Goal: Task Accomplishment & Management: Manage account settings

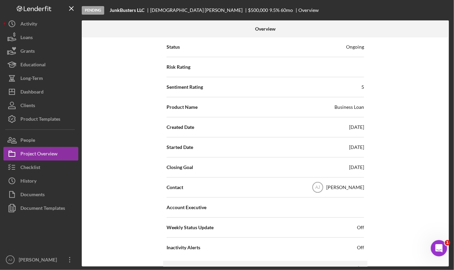
scroll to position [91, 0]
click at [349, 170] on div "[DATE]" at bounding box center [356, 167] width 15 height 7
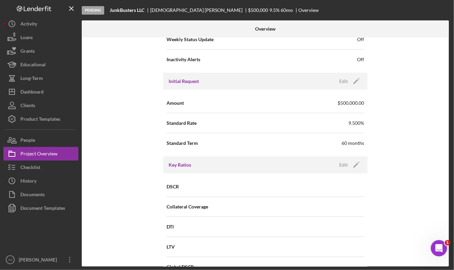
scroll to position [279, 0]
click at [356, 80] on icon "Icon/Edit" at bounding box center [356, 80] width 17 height 17
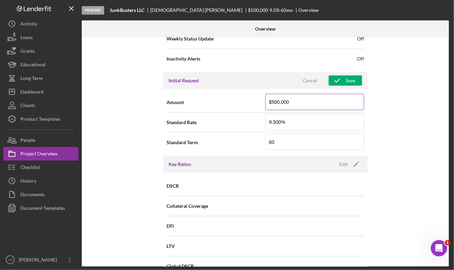
click at [323, 102] on input "$500,000" at bounding box center [314, 102] width 99 height 16
type input "$125,000"
click at [297, 122] on input "9.500%" at bounding box center [314, 122] width 99 height 16
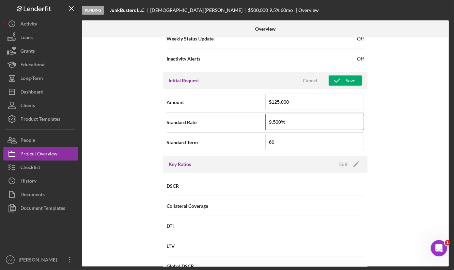
click at [297, 122] on input "9.500%" at bounding box center [314, 122] width 99 height 16
type input "6.250%"
click at [356, 82] on button "Save" at bounding box center [345, 81] width 33 height 10
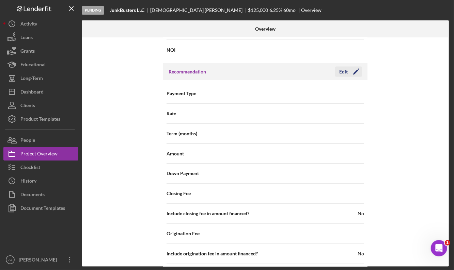
scroll to position [557, 0]
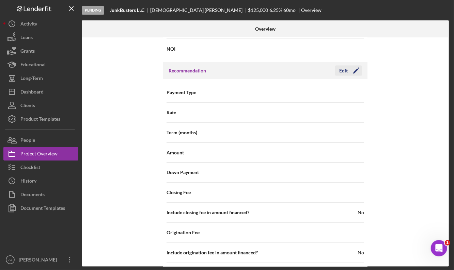
click at [357, 70] on icon "Icon/Edit" at bounding box center [356, 70] width 17 height 17
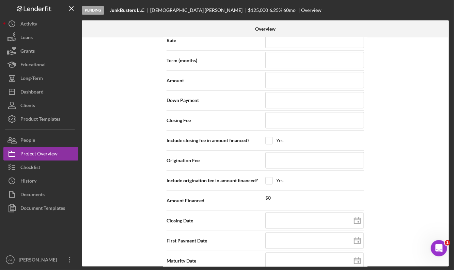
scroll to position [633, 0]
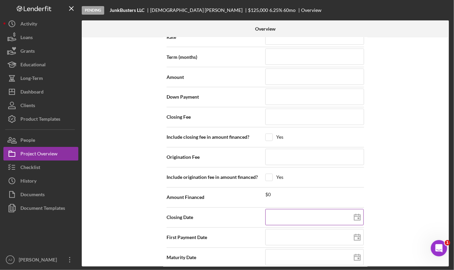
drag, startPoint x: 357, startPoint y: 217, endPoint x: 353, endPoint y: 213, distance: 5.5
click at [353, 213] on icon at bounding box center [357, 217] width 17 height 17
type input "[DATE]"
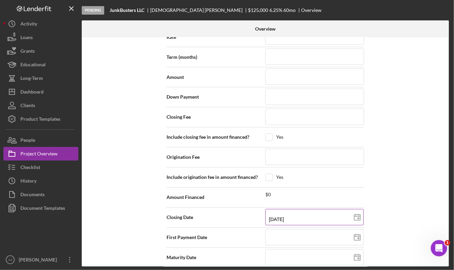
type input "[DATE]"
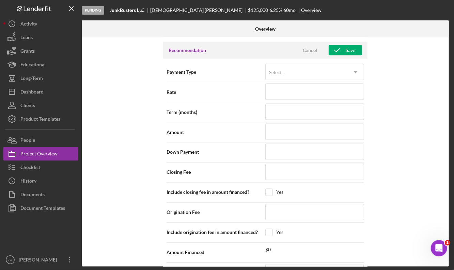
scroll to position [574, 0]
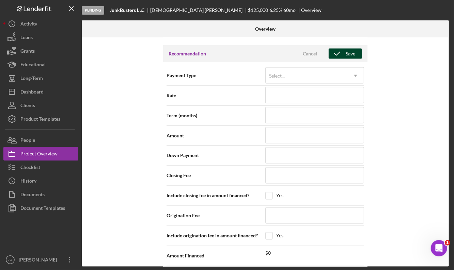
click at [343, 57] on icon "button" at bounding box center [337, 53] width 17 height 17
click at [168, 130] on div "Amount" at bounding box center [266, 135] width 198 height 17
click at [409, 65] on div "Internal Workflow Stage Pending Icon/Dropdown Arrow Archive (can unarchive late…" at bounding box center [265, 152] width 367 height 230
click at [423, 141] on div "Internal Workflow Stage Pending Icon/Dropdown Arrow Archive (can unarchive late…" at bounding box center [265, 152] width 367 height 230
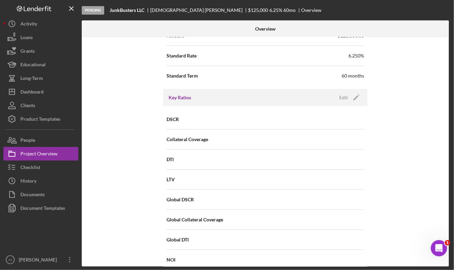
scroll to position [266, 0]
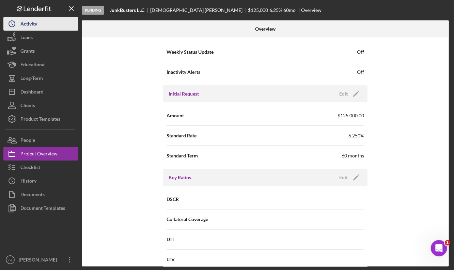
click at [41, 25] on button "Icon/History Activity" at bounding box center [40, 24] width 75 height 14
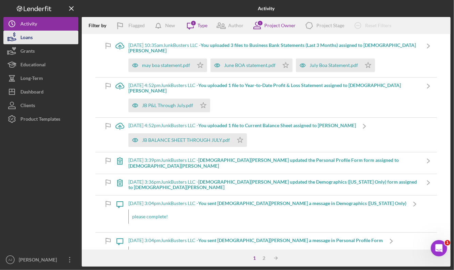
click at [41, 33] on button "Loans" at bounding box center [40, 38] width 75 height 14
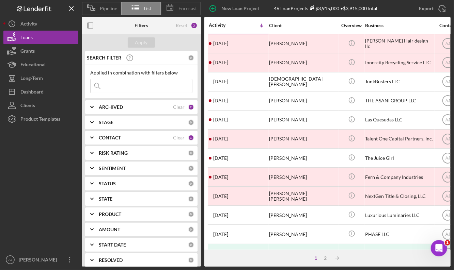
click at [175, 6] on icon at bounding box center [169, 7] width 17 height 17
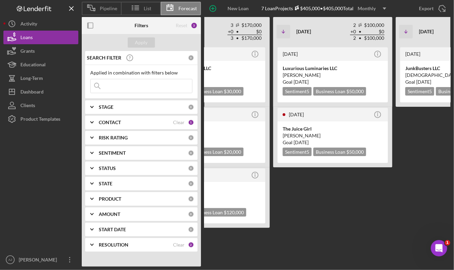
scroll to position [0, 263]
click at [346, 126] on div "The Juice Girl" at bounding box center [333, 129] width 100 height 7
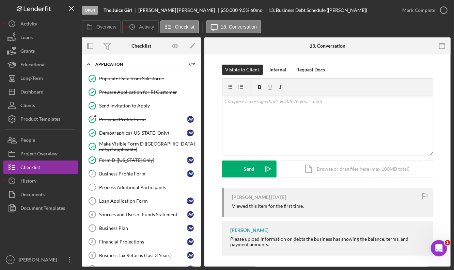
scroll to position [148, 0]
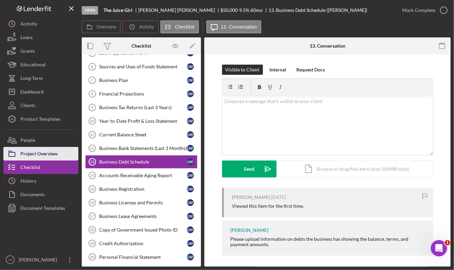
click at [53, 154] on div "Project Overview" at bounding box center [38, 154] width 37 height 15
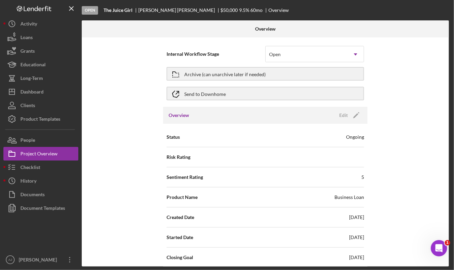
scroll to position [0, 0]
click at [357, 52] on icon "Icon/Dropdown Arrow" at bounding box center [355, 54] width 16 height 16
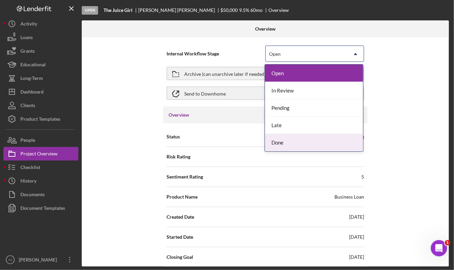
click at [296, 143] on div "Done" at bounding box center [314, 142] width 98 height 17
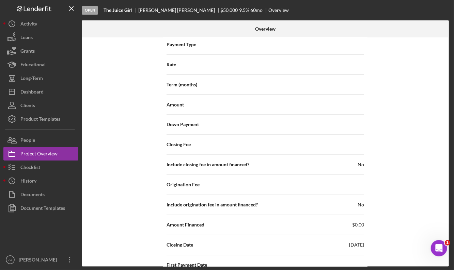
scroll to position [703, 0]
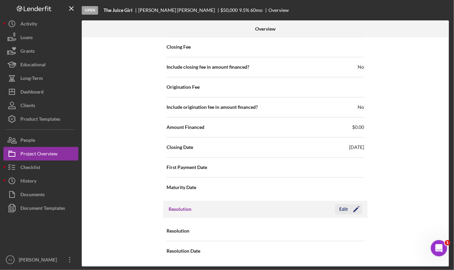
click at [358, 211] on icon "Icon/Edit" at bounding box center [356, 209] width 17 height 17
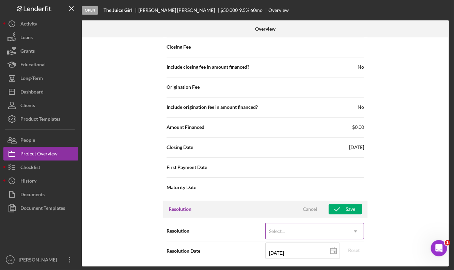
click at [354, 227] on icon "Icon/Dropdown Arrow" at bounding box center [355, 232] width 16 height 16
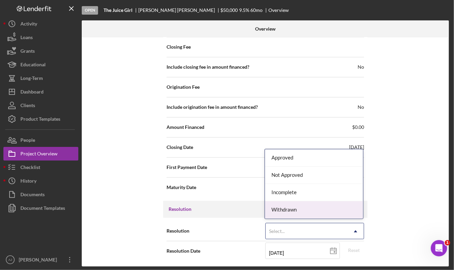
click at [305, 205] on div "Withdrawn" at bounding box center [314, 210] width 98 height 17
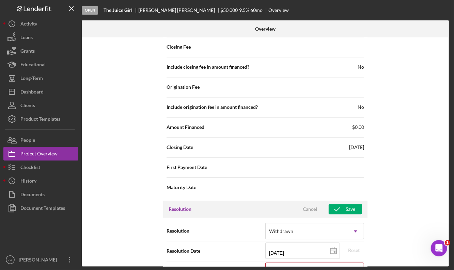
scroll to position [746, 0]
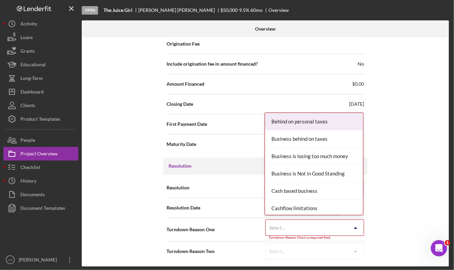
click at [357, 228] on icon "Icon/Dropdown Arrow" at bounding box center [355, 228] width 16 height 16
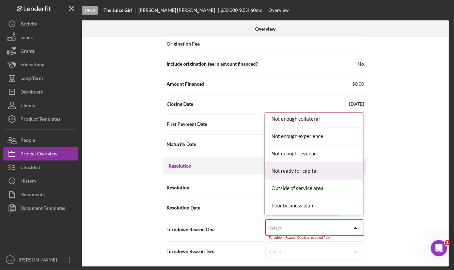
scroll to position [524, 0]
click at [325, 169] on div "Not ready for capital" at bounding box center [314, 170] width 98 height 17
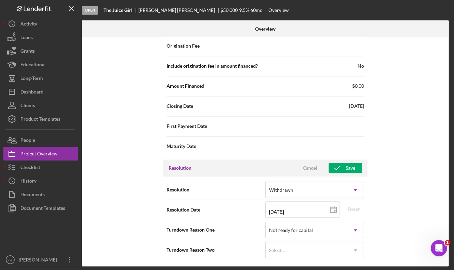
scroll to position [743, 0]
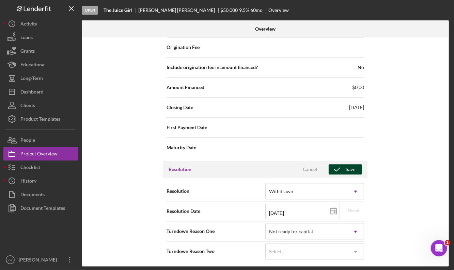
click at [349, 166] on div "Save" at bounding box center [351, 169] width 10 height 10
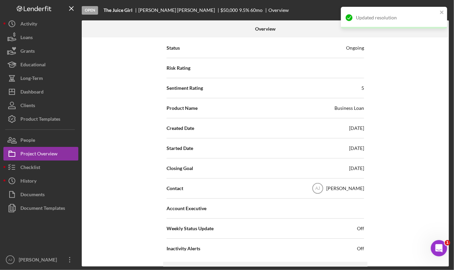
scroll to position [0, 0]
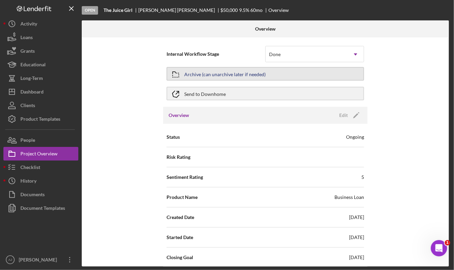
click at [232, 74] on div "Archive (can unarchive later if needed)" at bounding box center [224, 74] width 81 height 12
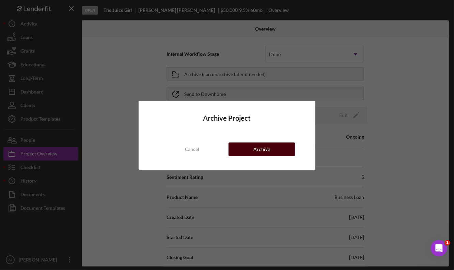
click at [274, 148] on button "Archive" at bounding box center [261, 150] width 66 height 14
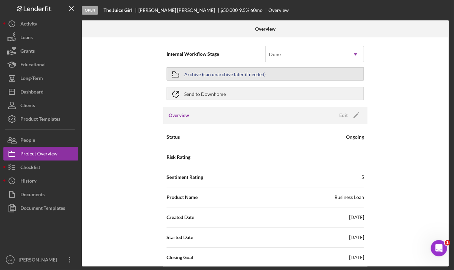
click at [277, 78] on button "Archive (can unarchive later if needed)" at bounding box center [266, 74] width 198 height 14
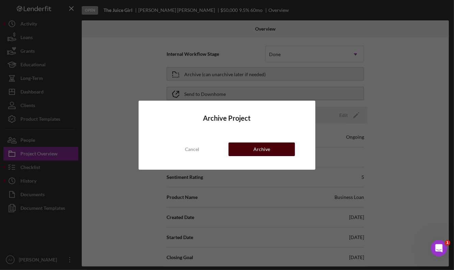
click at [270, 152] on button "Archive" at bounding box center [261, 150] width 66 height 14
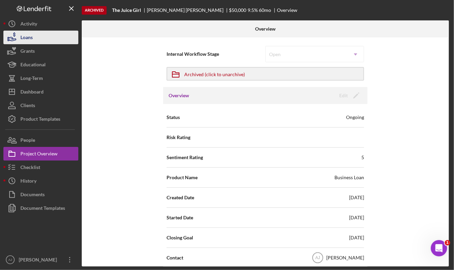
click at [32, 34] on div "Loans" at bounding box center [26, 38] width 12 height 15
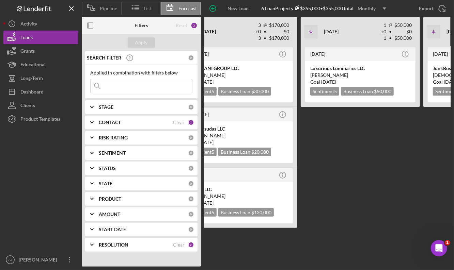
scroll to position [0, 236]
click at [373, 73] on div "[PERSON_NAME]" at bounding box center [360, 75] width 100 height 7
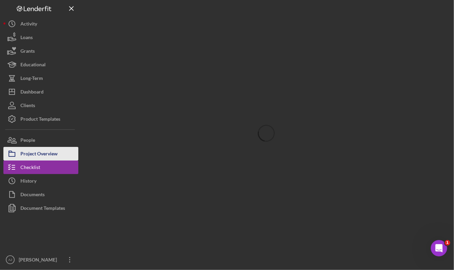
click at [50, 153] on div "Project Overview" at bounding box center [38, 154] width 37 height 15
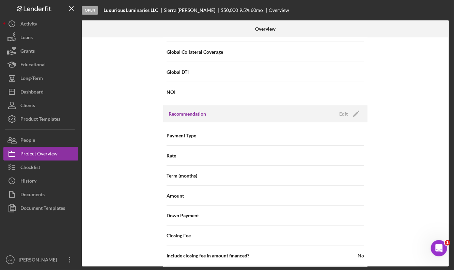
scroll to position [513, 0]
click at [354, 110] on icon "Icon/Edit" at bounding box center [356, 114] width 17 height 17
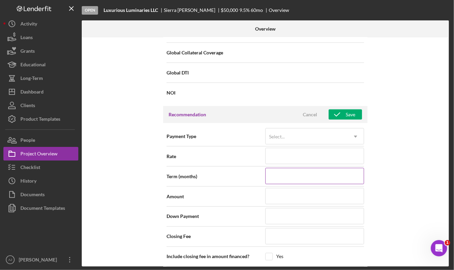
scroll to position [687, 0]
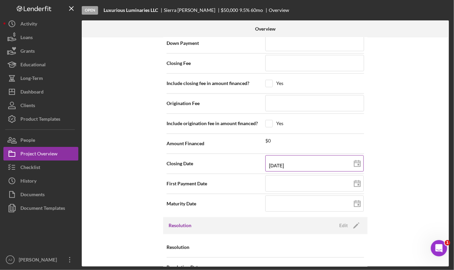
click at [273, 162] on input "[DATE]" at bounding box center [314, 164] width 98 height 16
type input "03/02/y025"
type input "m3/02/y025"
type input "1m/30/2025"
type input "[DATE]"
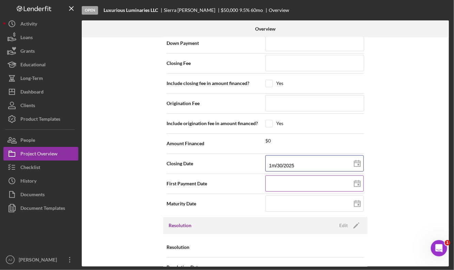
type input "[DATE]"
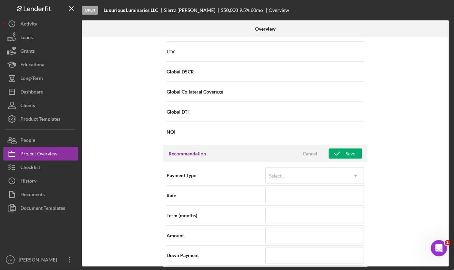
scroll to position [476, 0]
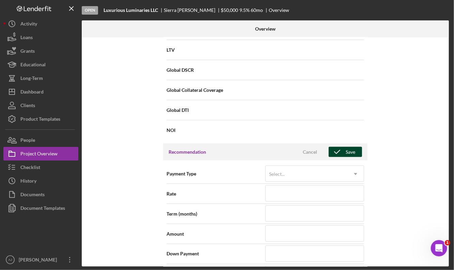
type input "[DATE]"
click at [341, 153] on icon "button" at bounding box center [337, 152] width 17 height 17
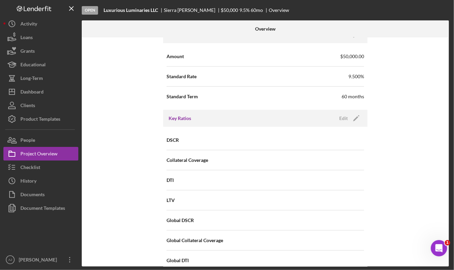
scroll to position [324, 0]
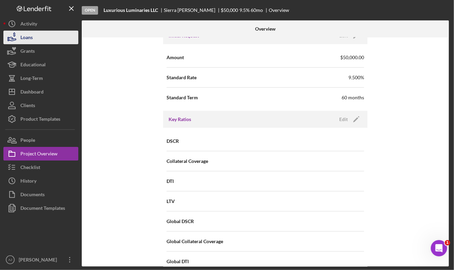
click at [39, 40] on button "Loans" at bounding box center [40, 38] width 75 height 14
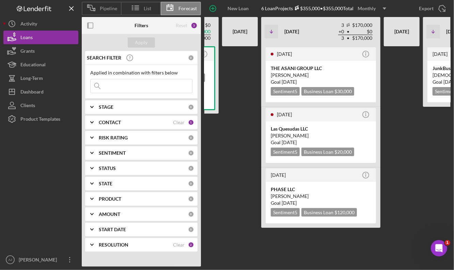
scroll to position [0, 155]
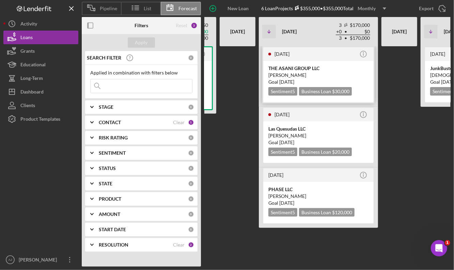
click at [350, 75] on div "[PERSON_NAME]" at bounding box center [318, 75] width 100 height 7
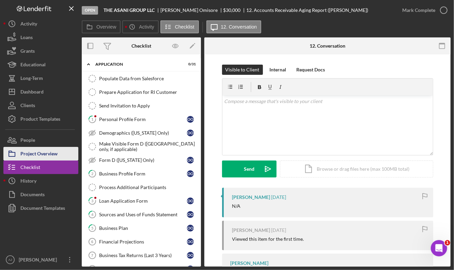
click at [58, 149] on button "Project Overview" at bounding box center [40, 154] width 75 height 14
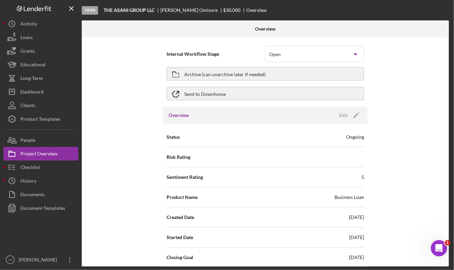
scroll to position [1, 0]
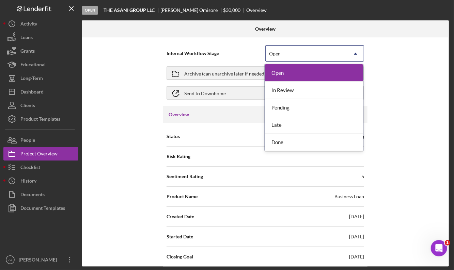
click at [353, 53] on icon "Icon/Dropdown Arrow" at bounding box center [355, 54] width 16 height 16
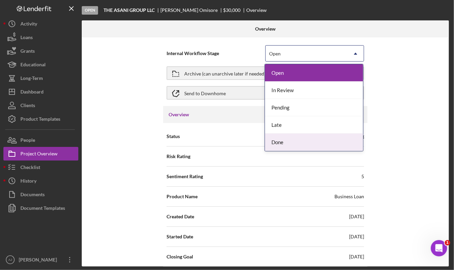
click at [310, 140] on div "Done" at bounding box center [314, 142] width 98 height 17
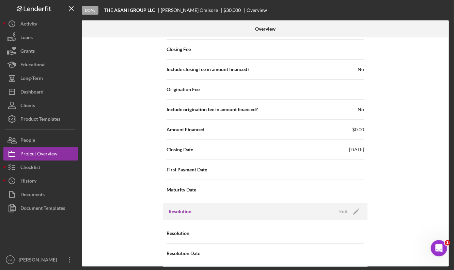
scroll to position [703, 0]
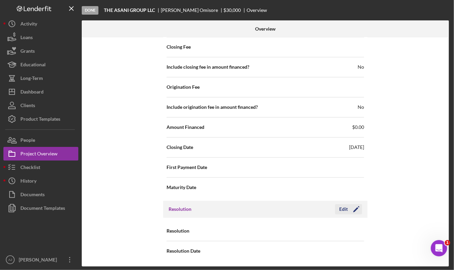
click at [351, 207] on icon "Icon/Edit" at bounding box center [356, 209] width 17 height 17
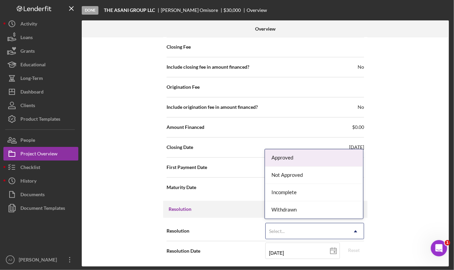
click at [300, 227] on div "Select..." at bounding box center [307, 232] width 82 height 16
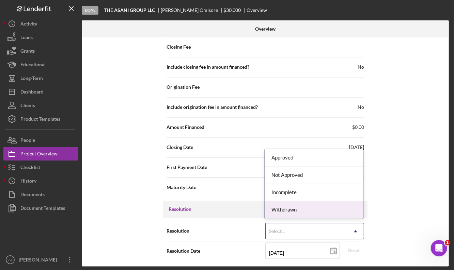
click at [306, 207] on div "Withdrawn" at bounding box center [314, 210] width 98 height 17
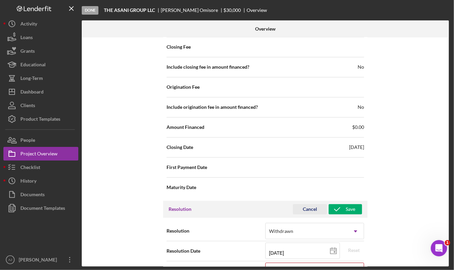
scroll to position [746, 0]
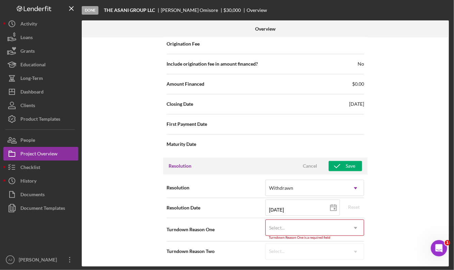
click at [340, 225] on div "Select..." at bounding box center [307, 228] width 82 height 16
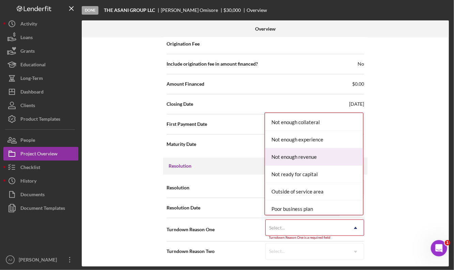
scroll to position [522, 0]
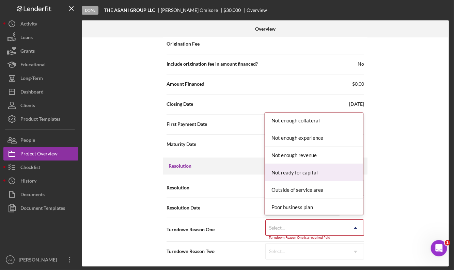
click at [316, 178] on div "Not ready for capital" at bounding box center [314, 172] width 98 height 17
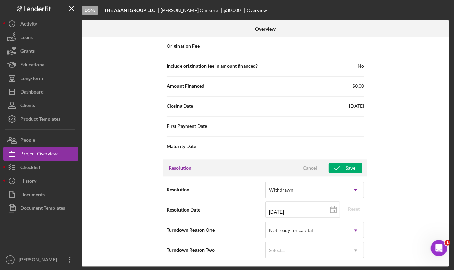
scroll to position [743, 0]
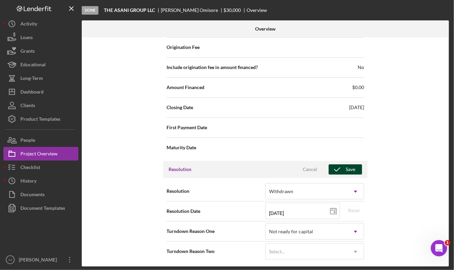
click at [348, 165] on div "Save" at bounding box center [351, 169] width 10 height 10
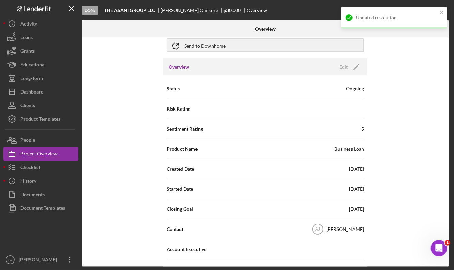
scroll to position [0, 0]
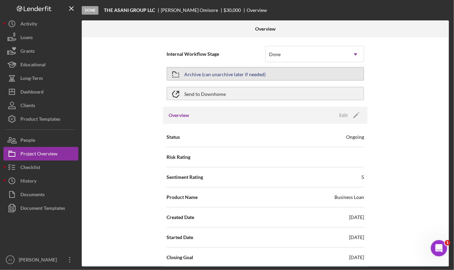
click at [262, 76] on div "Archive (can unarchive later if needed)" at bounding box center [224, 74] width 81 height 12
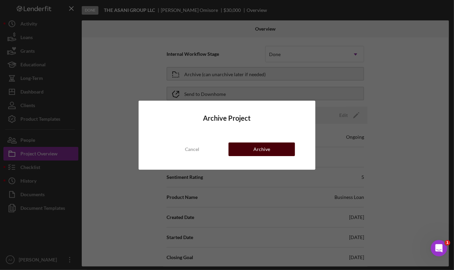
click at [266, 150] on div "Archive" at bounding box center [261, 150] width 17 height 14
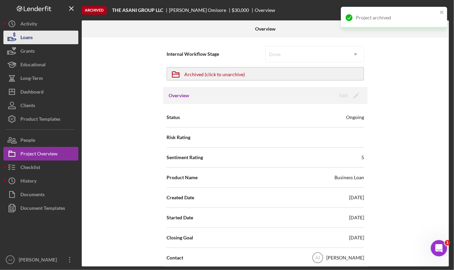
click at [33, 34] on button "Loans" at bounding box center [40, 38] width 75 height 14
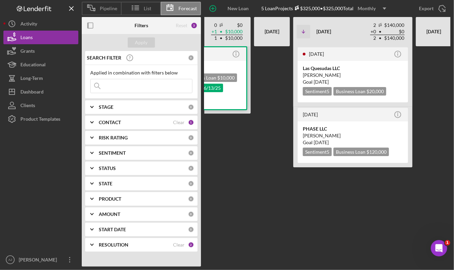
scroll to position [0, 121]
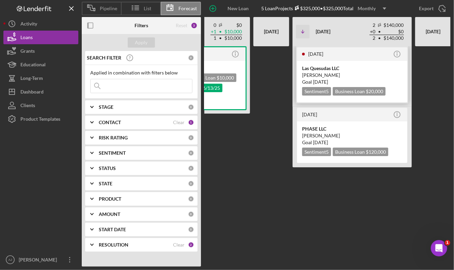
click at [348, 76] on div "[PERSON_NAME]" at bounding box center [352, 75] width 100 height 7
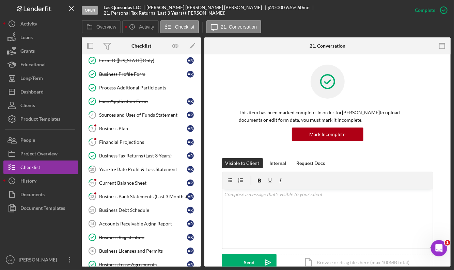
scroll to position [99, 0]
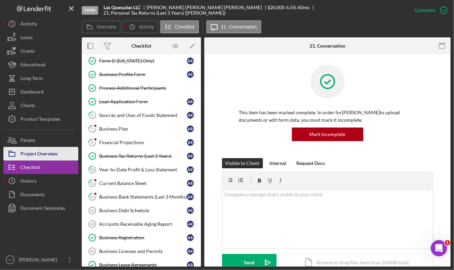
click at [56, 149] on div "Project Overview" at bounding box center [38, 154] width 37 height 15
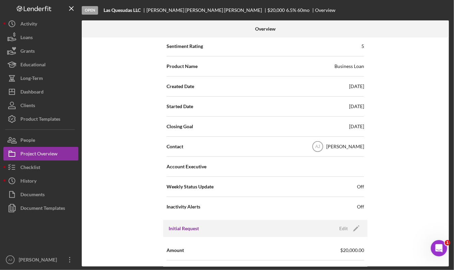
scroll to position [30, 0]
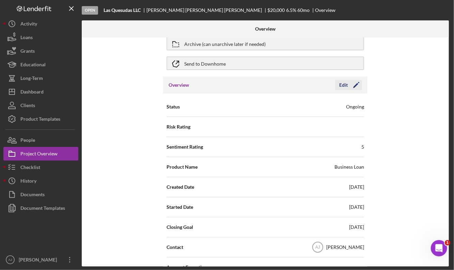
click at [353, 81] on icon "Icon/Edit" at bounding box center [356, 85] width 17 height 17
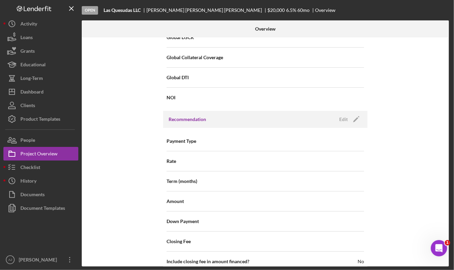
scroll to position [583, 0]
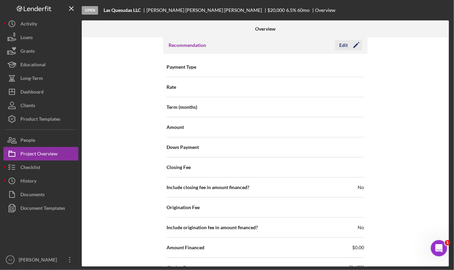
click at [356, 46] on icon "Icon/Edit" at bounding box center [356, 45] width 17 height 17
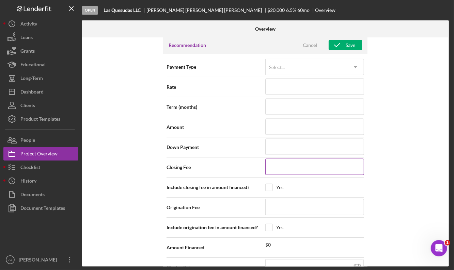
scroll to position [703, 0]
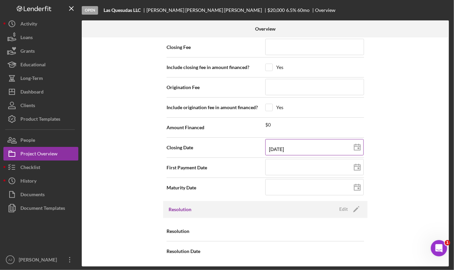
click at [313, 148] on input "[DATE]" at bounding box center [314, 147] width 98 height 16
drag, startPoint x: 273, startPoint y: 147, endPoint x: 259, endPoint y: 149, distance: 14.1
click at [259, 149] on div "Closing Date [DATE] [DATE] Invalid date format. Expected mm/dd/yyyy" at bounding box center [266, 147] width 198 height 17
type input "11/d5/2025"
type input "[DATE]"
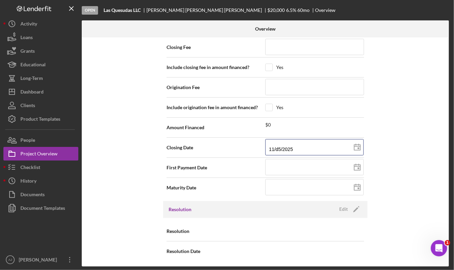
type input "[DATE]"
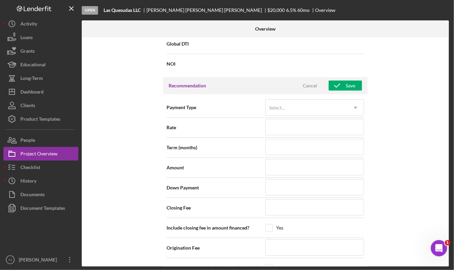
scroll to position [541, 0]
type input "[DATE]"
click at [352, 88] on div "Save" at bounding box center [351, 86] width 10 height 10
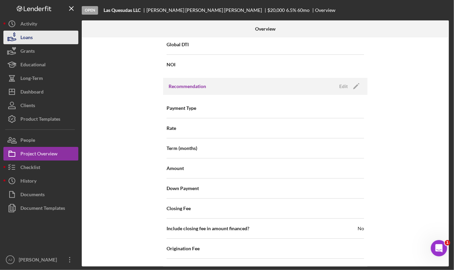
click at [36, 36] on button "Loans" at bounding box center [40, 38] width 75 height 14
